Goal: Task Accomplishment & Management: Manage account settings

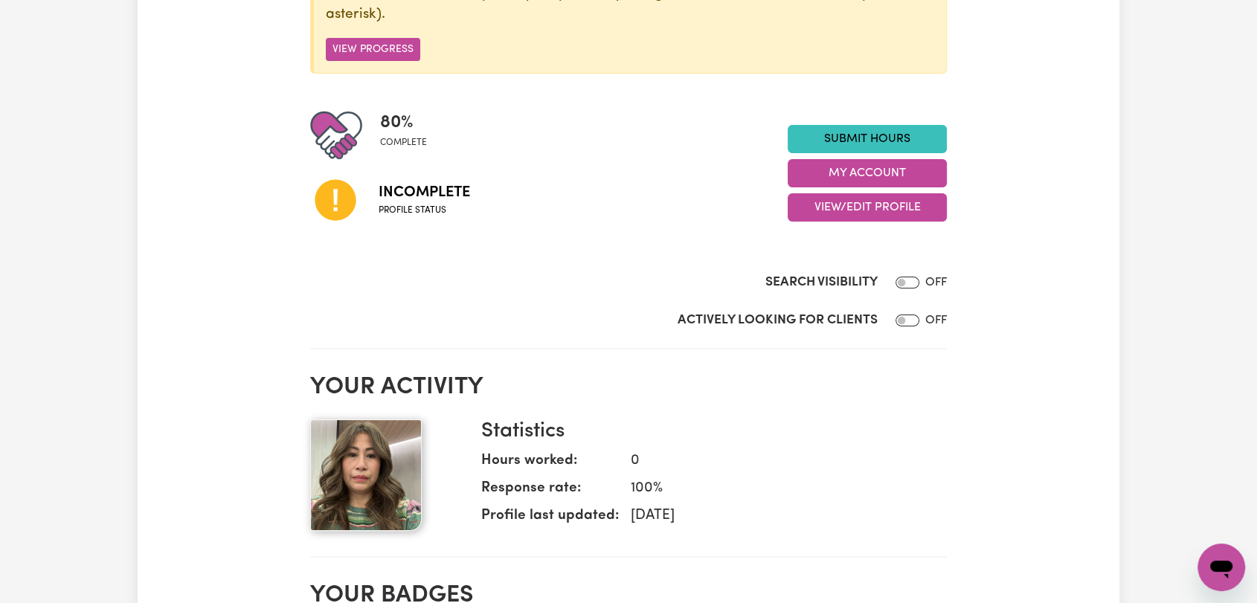
scroll to position [330, 0]
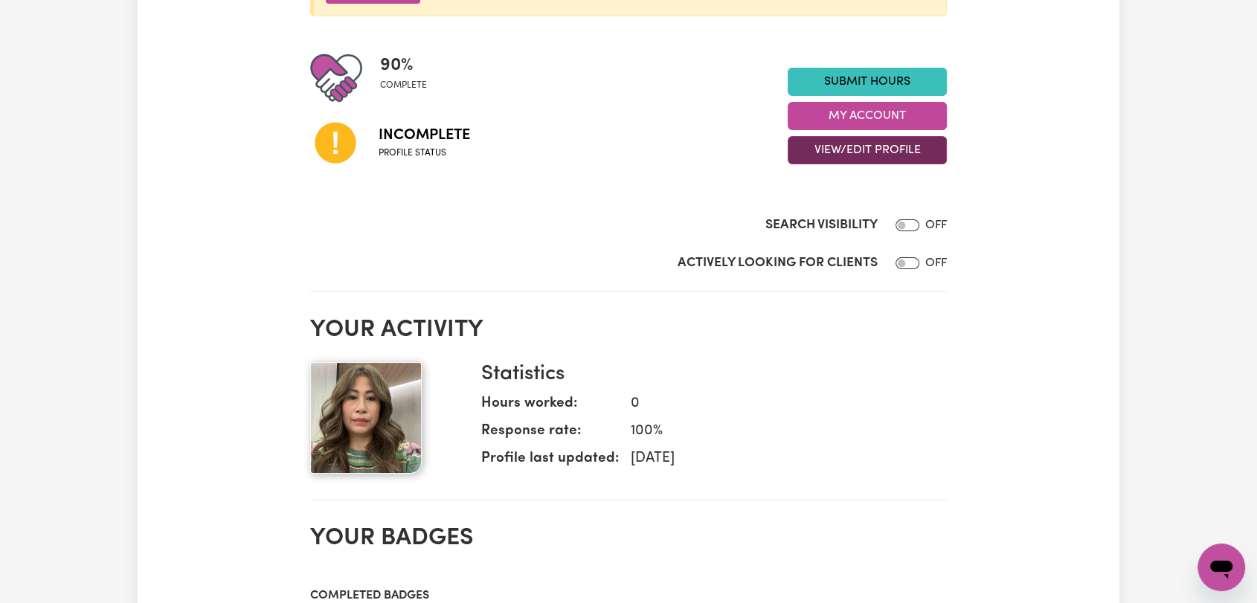
click at [827, 146] on button "View/Edit Profile" at bounding box center [866, 150] width 159 height 28
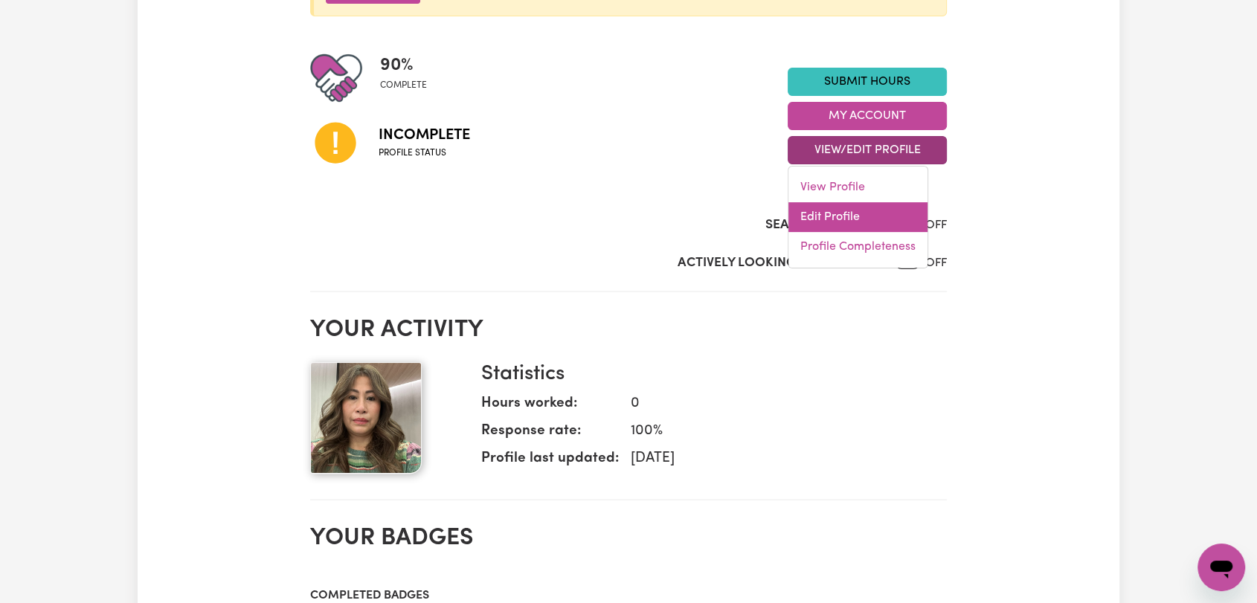
click at [845, 223] on link "Edit Profile" at bounding box center [857, 217] width 139 height 30
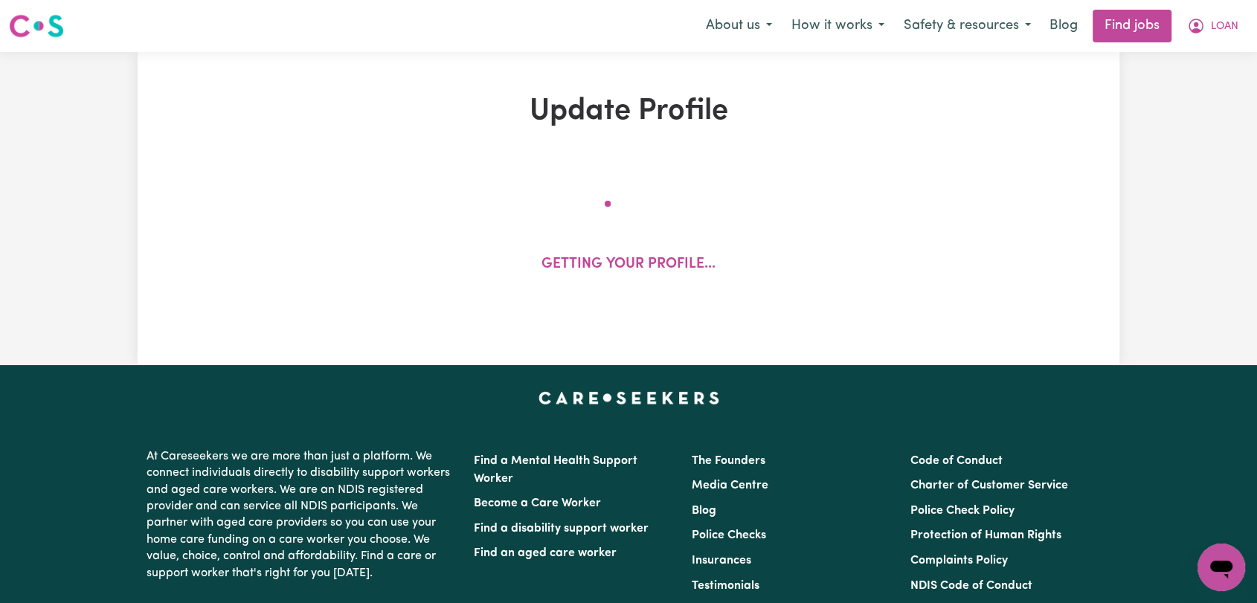
select select "[DEMOGRAPHIC_DATA]"
select select "[DEMOGRAPHIC_DATA] Citizen"
select select "Studying a healthcare related degree or qualification"
select select "47"
select select "65"
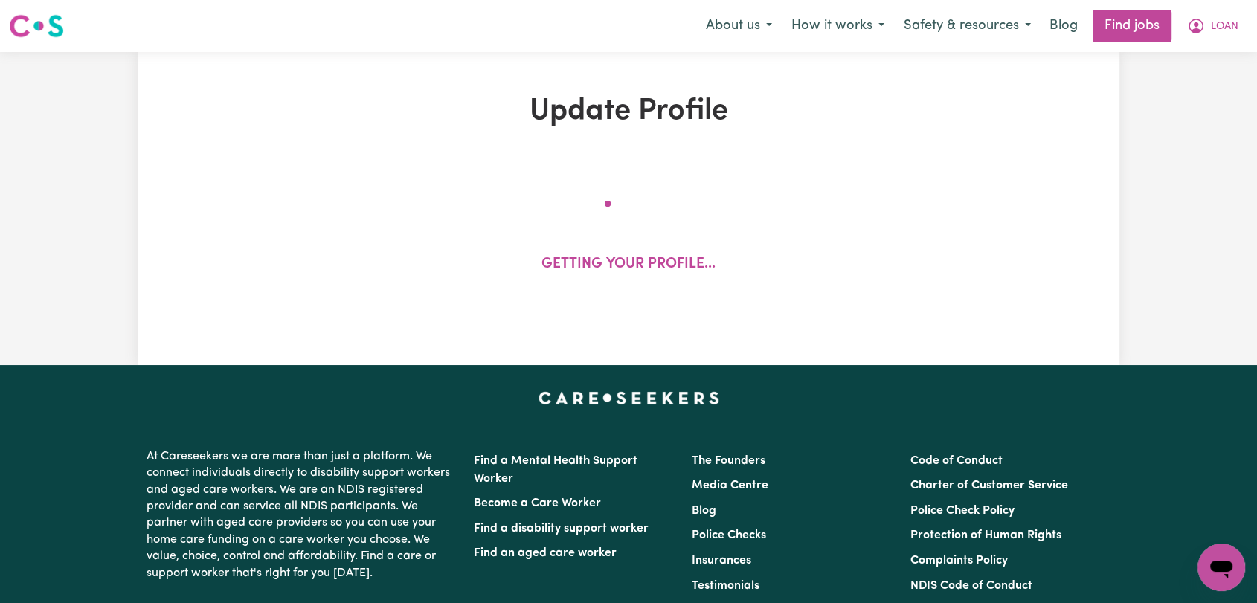
select select "85"
select select "105"
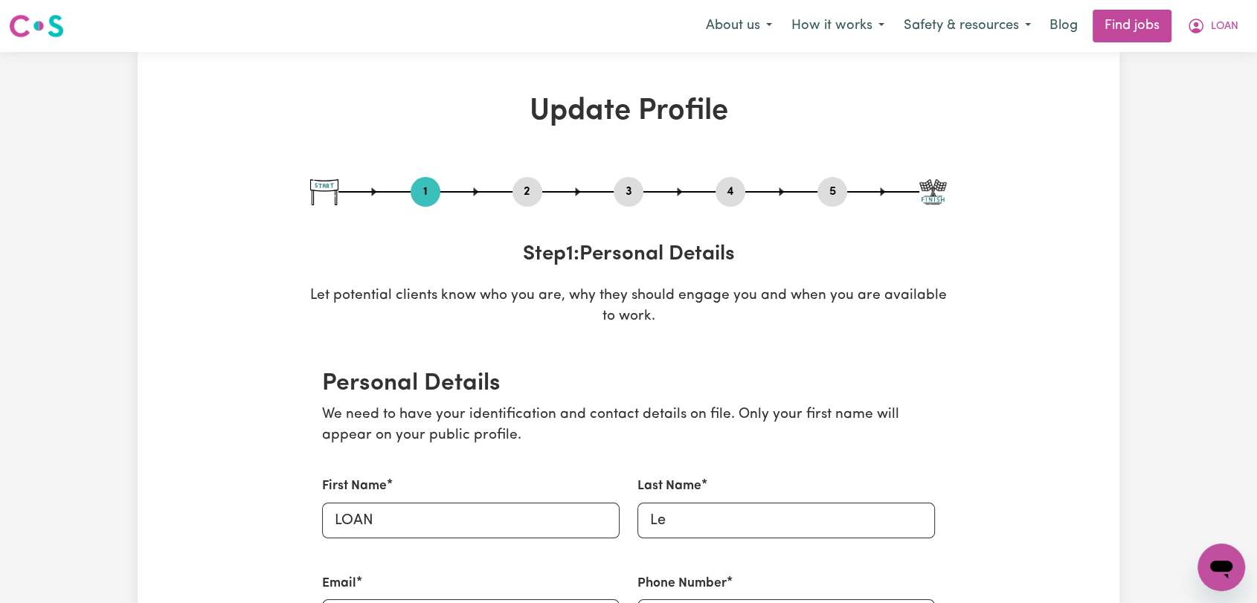
click at [518, 189] on button "2" at bounding box center [527, 191] width 30 height 19
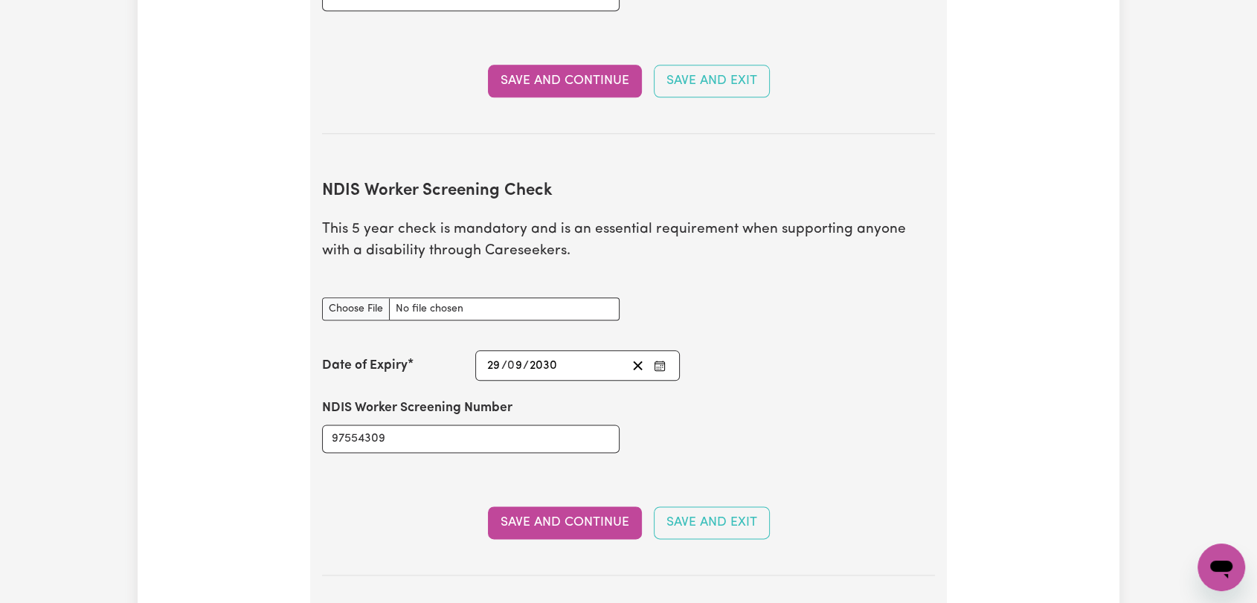
scroll to position [1736, 0]
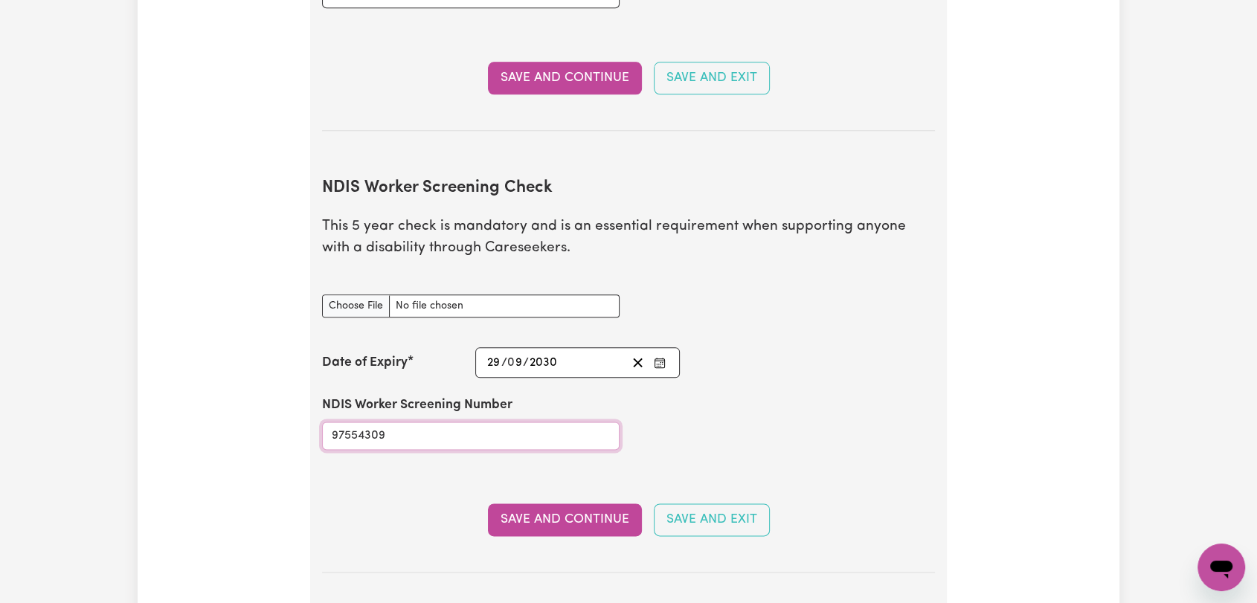
click at [332, 422] on input "97554309" at bounding box center [470, 436] width 297 height 28
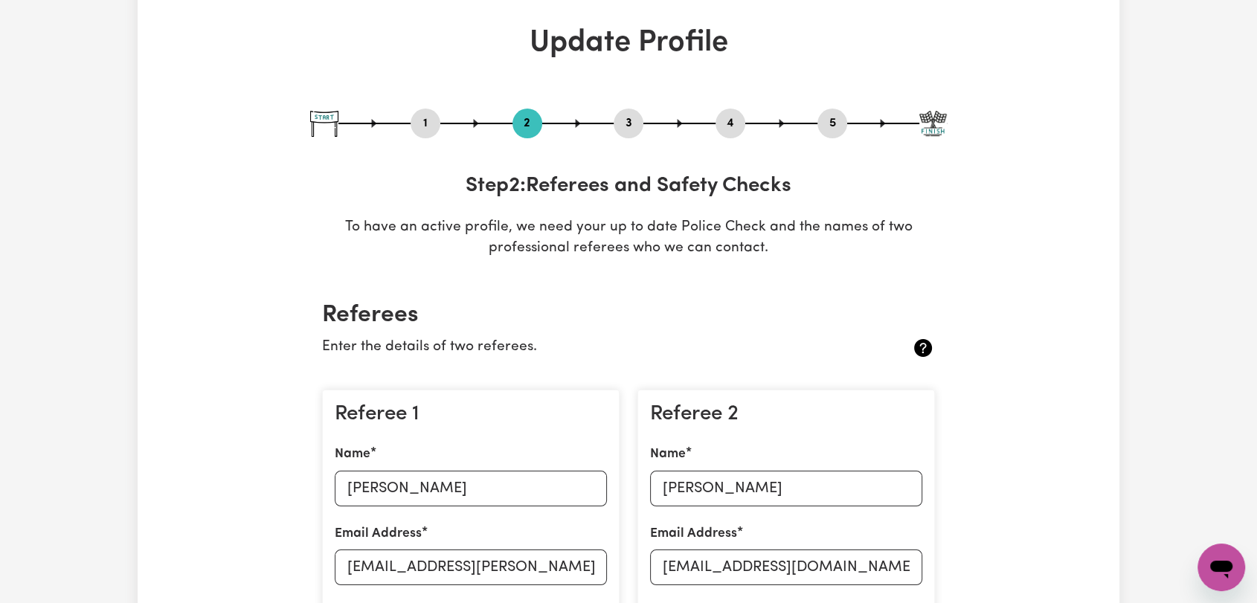
scroll to position [0, 0]
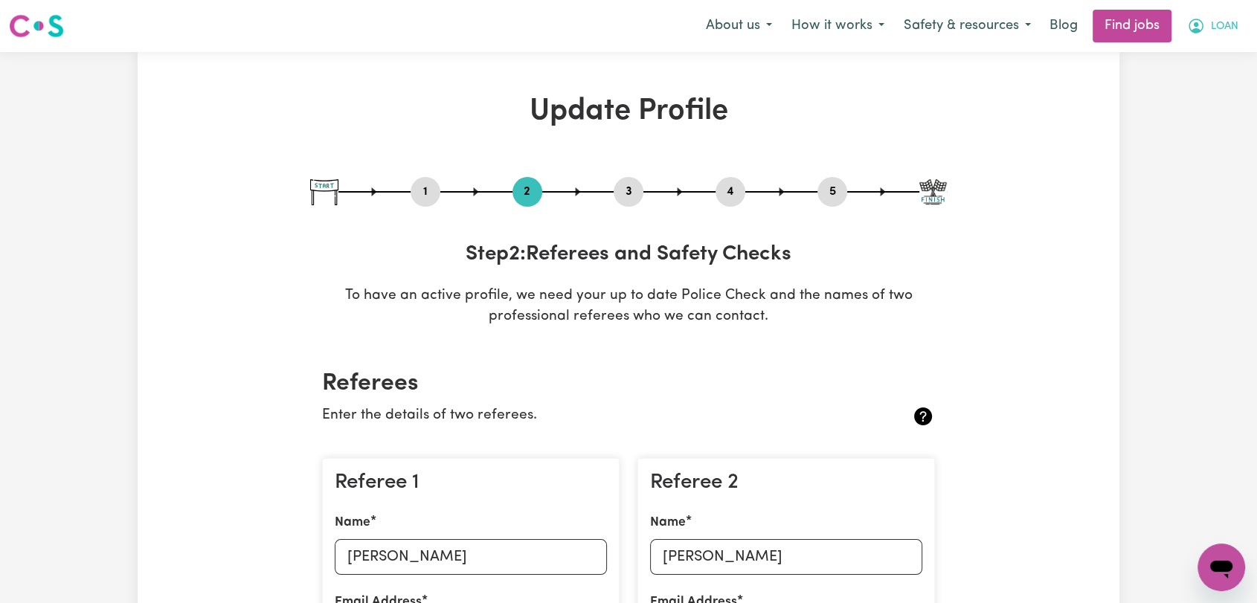
click at [1213, 33] on span "LOAN" at bounding box center [1225, 27] width 28 height 16
click at [1205, 117] on link "Logout" at bounding box center [1188, 114] width 117 height 28
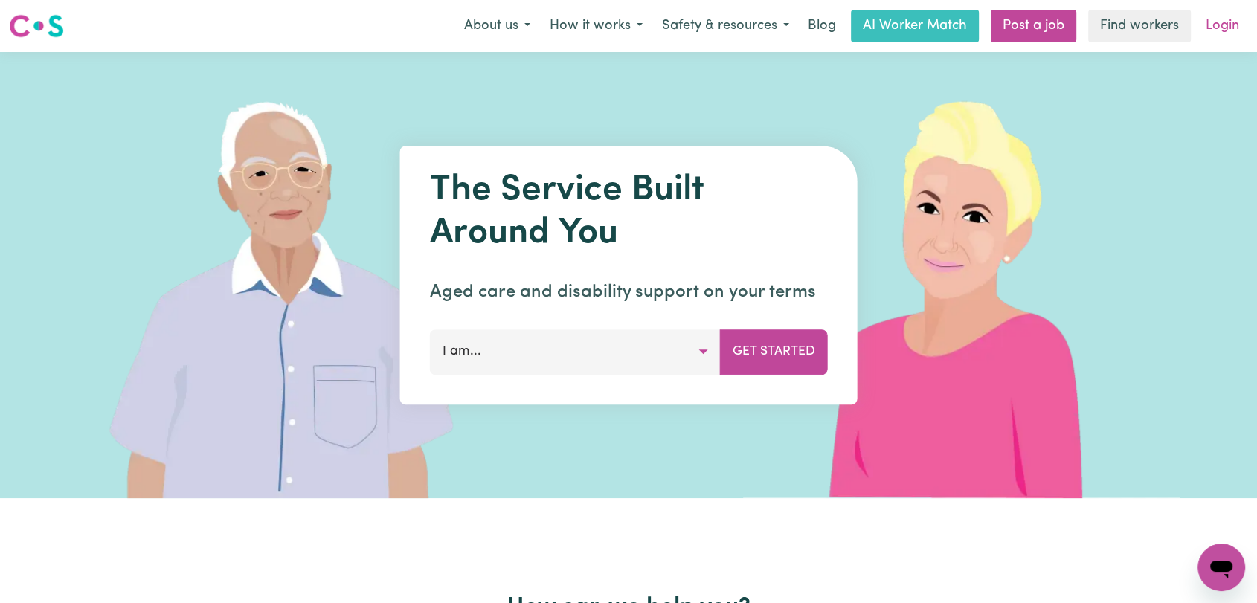
click at [1220, 34] on link "Login" at bounding box center [1221, 26] width 51 height 33
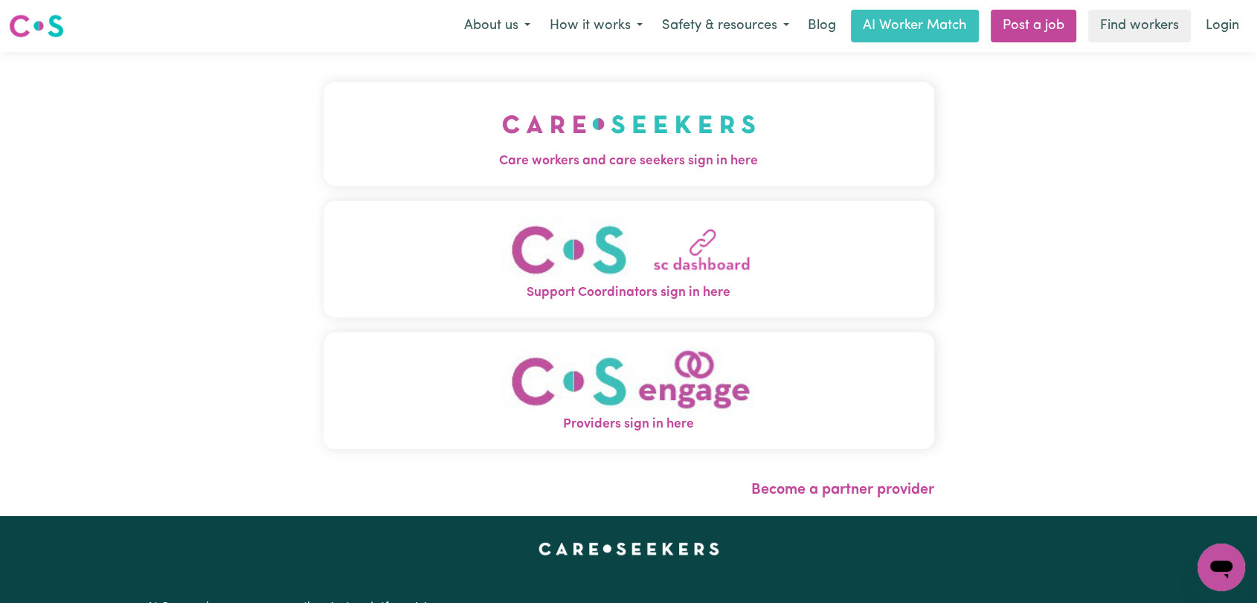
click at [706, 127] on img "Care workers and care seekers sign in here" at bounding box center [629, 124] width 254 height 55
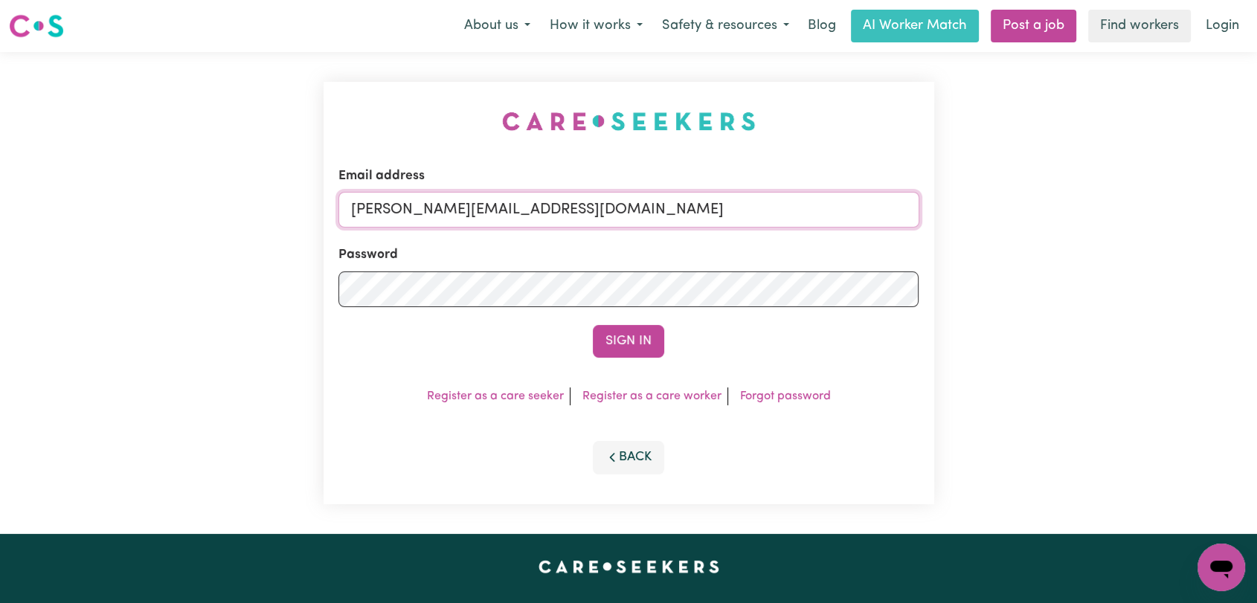
click at [701, 216] on input "[PERSON_NAME][EMAIL_ADDRESS][DOMAIN_NAME]" at bounding box center [628, 210] width 581 height 36
drag, startPoint x: 429, startPoint y: 220, endPoint x: 645, endPoint y: 259, distance: 219.8
click at [645, 259] on form "Email address Superuser~[EMAIL_ADDRESS][DOMAIN_NAME] Password Sign In" at bounding box center [628, 262] width 581 height 191
type input "Superuser~[EMAIL_ADDRESS][DOMAIN_NAME]"
click at [631, 339] on button "Sign In" at bounding box center [628, 341] width 71 height 33
